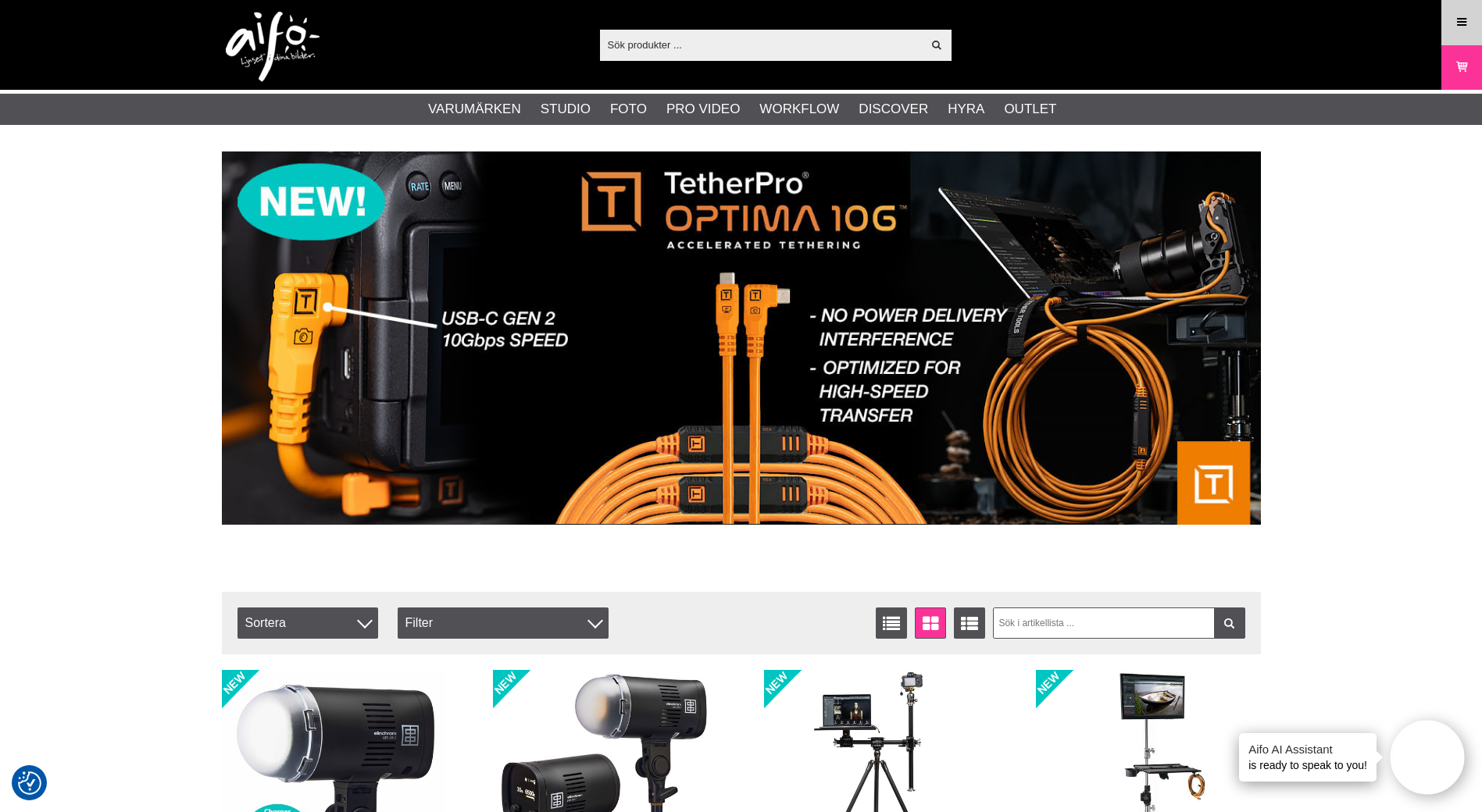
click at [1462, 29] on icon at bounding box center [1461, 23] width 14 height 18
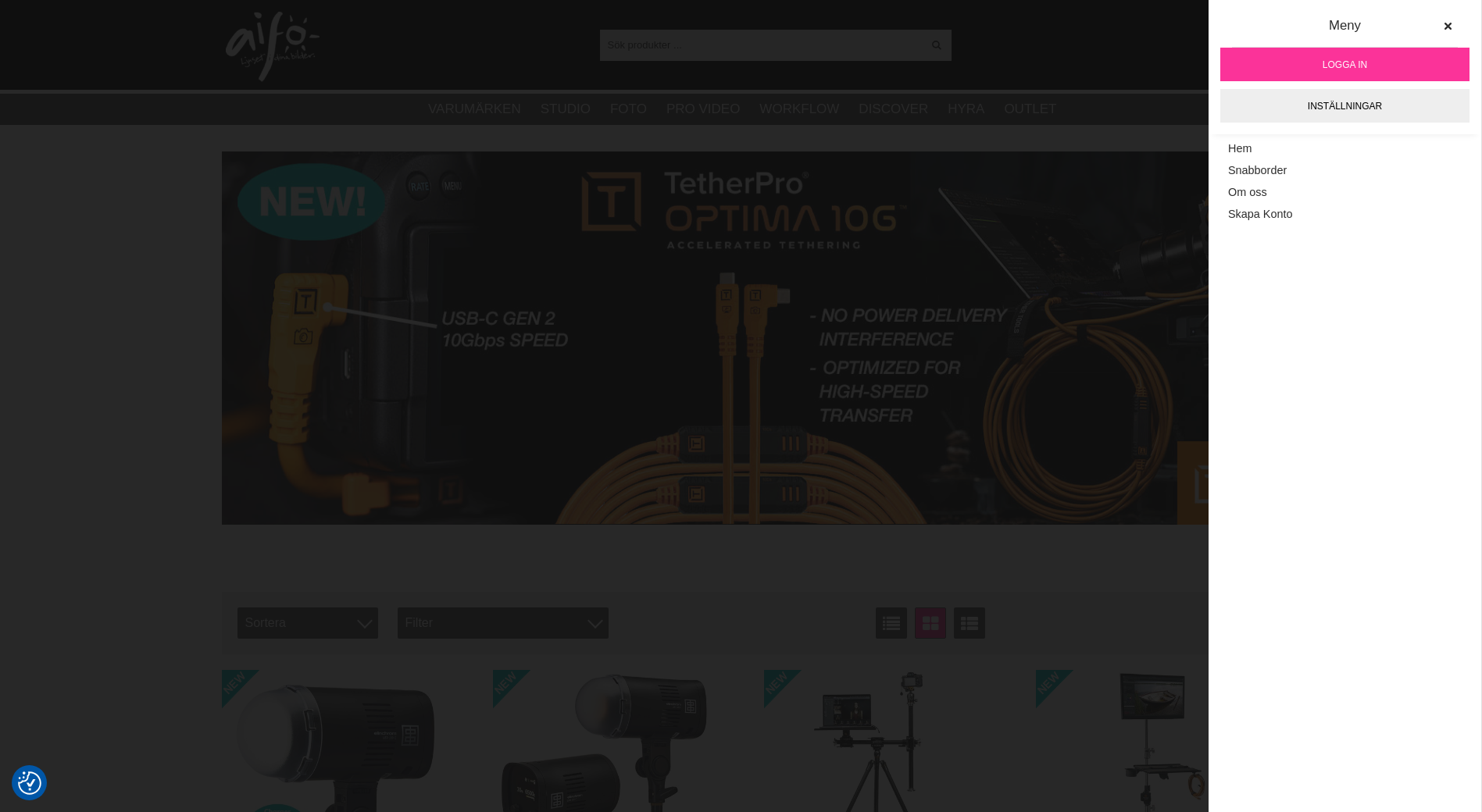
click at [1343, 58] on span "Logga in" at bounding box center [1344, 64] width 44 height 14
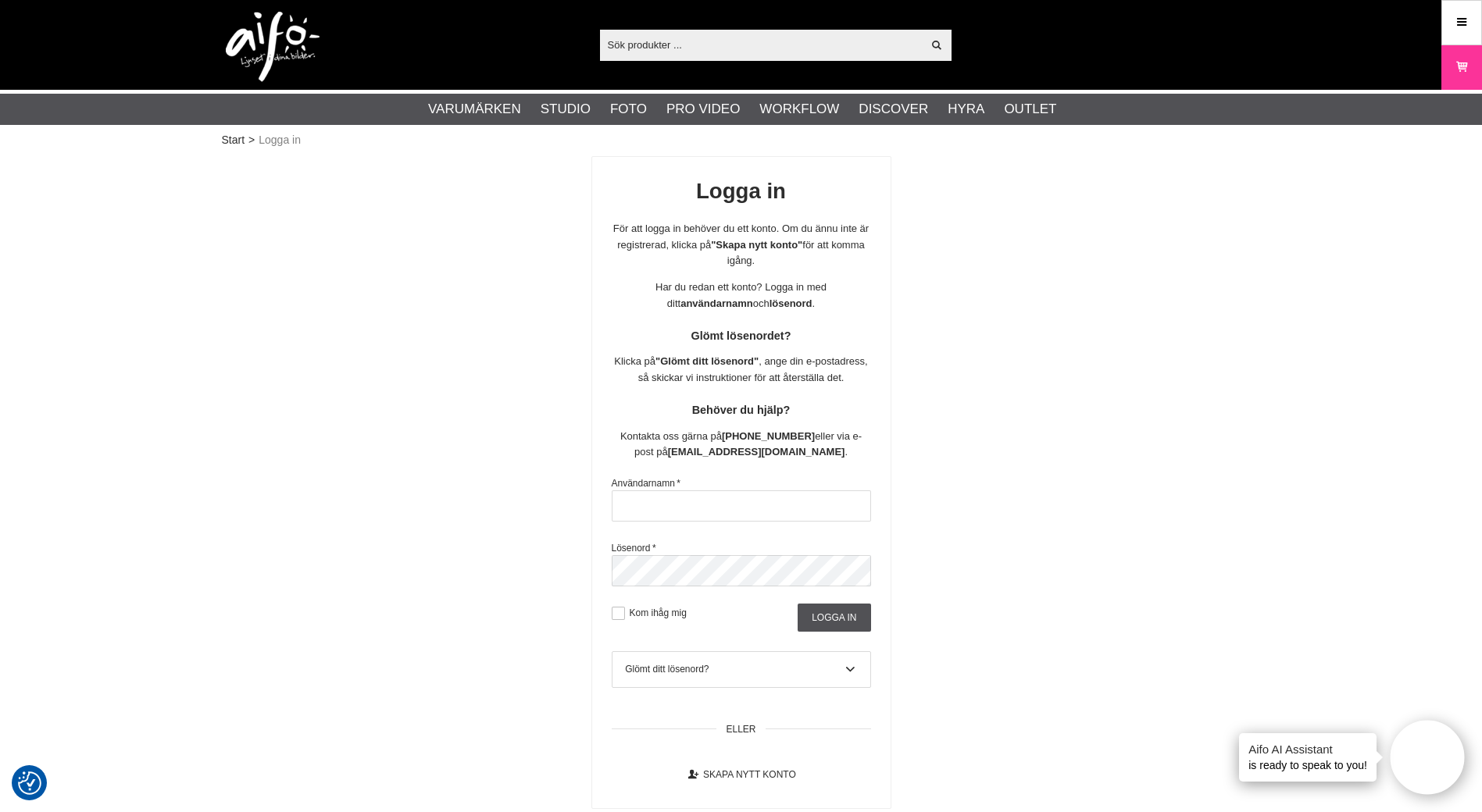
type input "andjoh"
click at [1247, 190] on div "Logga in För att logga in behöver du ett konto. Om du ännu inte är registrerad,…" at bounding box center [741, 482] width 1039 height 653
